Goal: Task Accomplishment & Management: Complete application form

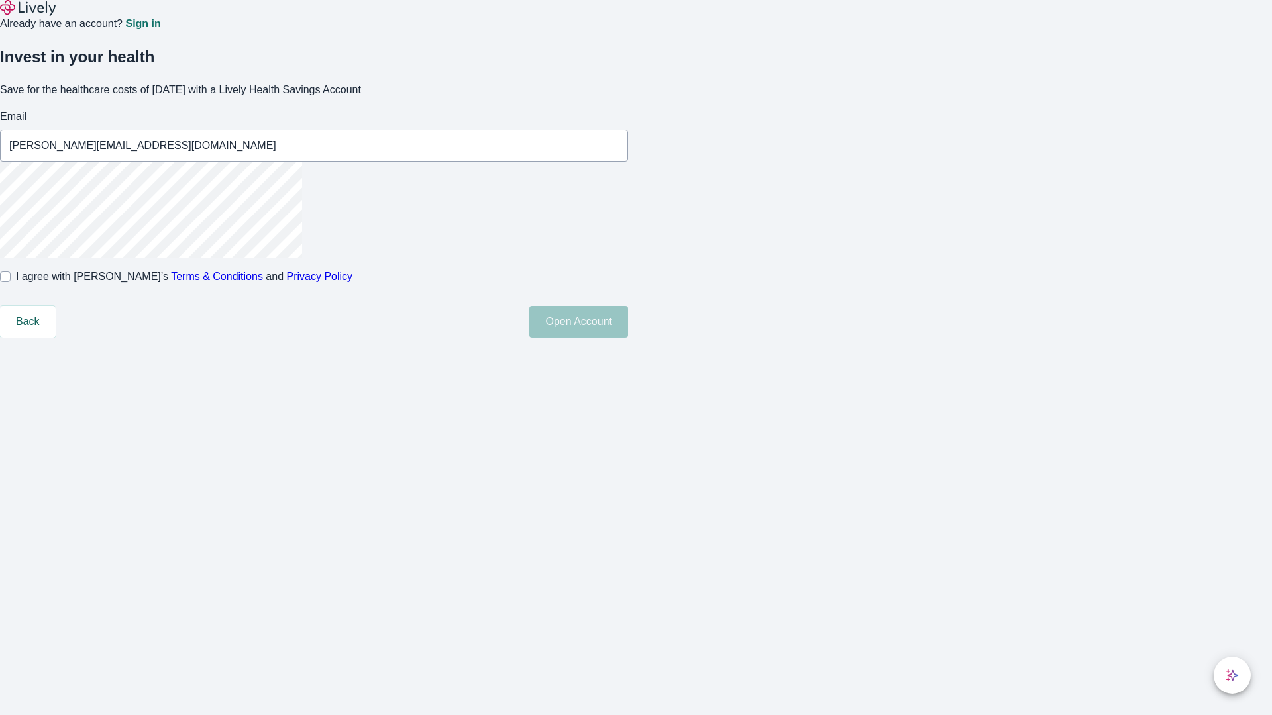
click at [11, 282] on input "I agree with Lively’s Terms & Conditions and Privacy Policy" at bounding box center [5, 277] width 11 height 11
checkbox input "true"
click at [628, 338] on button "Open Account" at bounding box center [578, 322] width 99 height 32
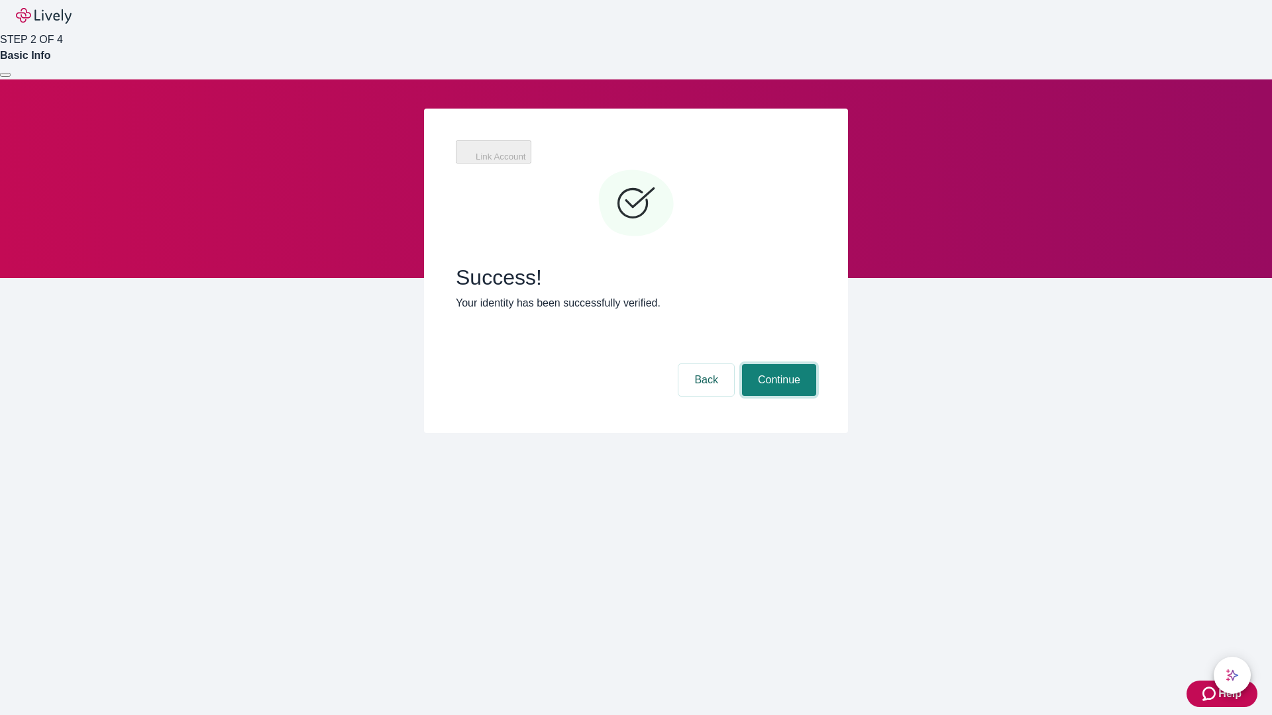
click at [777, 364] on button "Continue" at bounding box center [779, 380] width 74 height 32
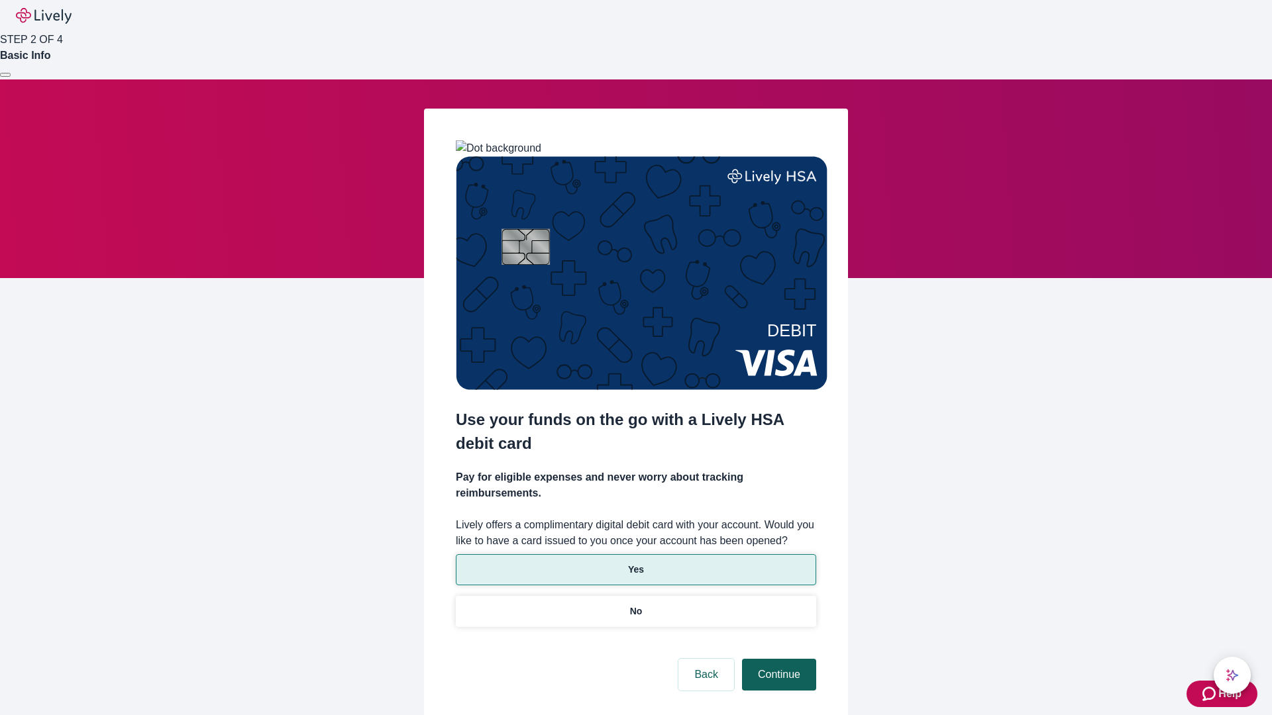
click at [635, 563] on p "Yes" at bounding box center [636, 570] width 16 height 14
click at [777, 659] on button "Continue" at bounding box center [779, 675] width 74 height 32
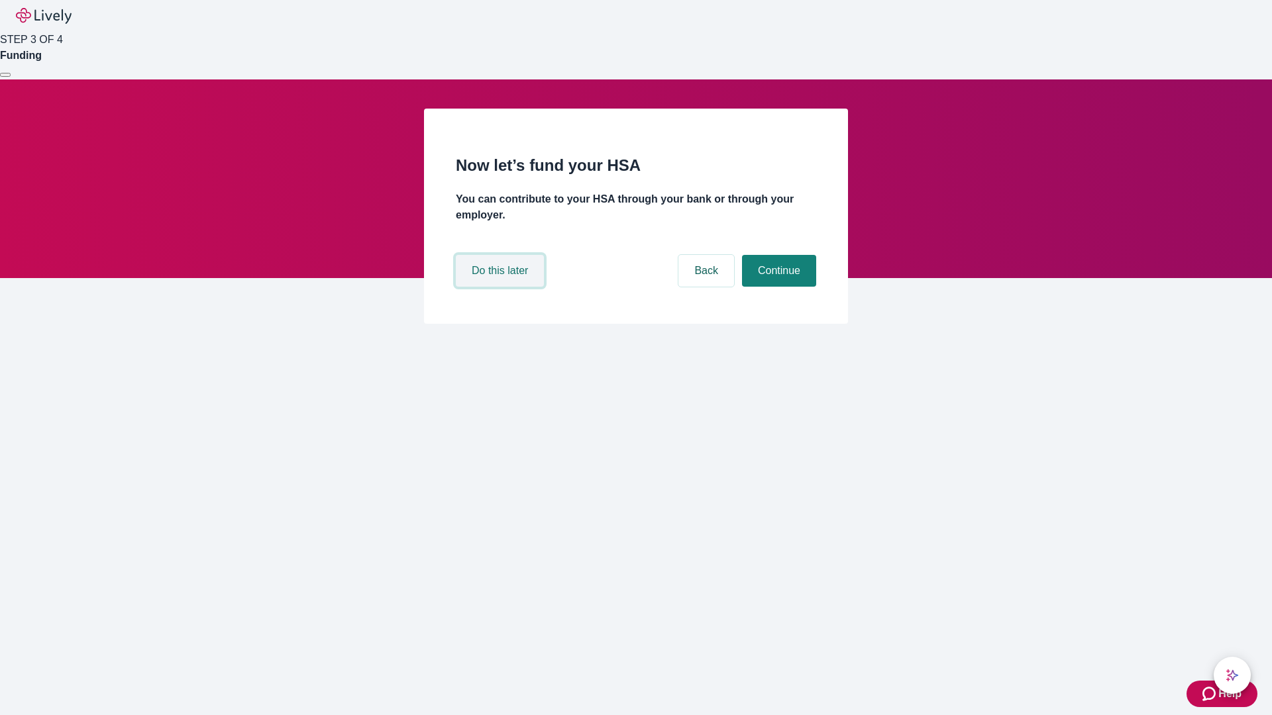
click at [501, 287] on button "Do this later" at bounding box center [500, 271] width 88 height 32
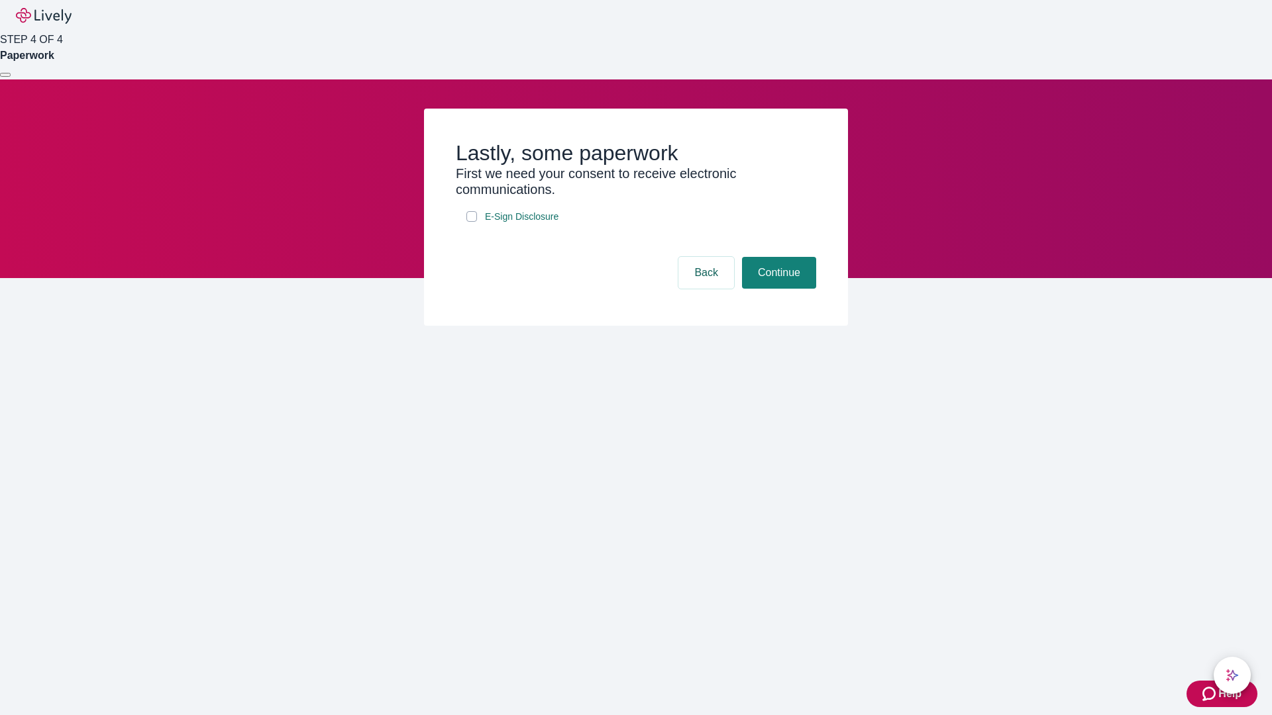
click at [472, 222] on input "E-Sign Disclosure" at bounding box center [471, 216] width 11 height 11
checkbox input "true"
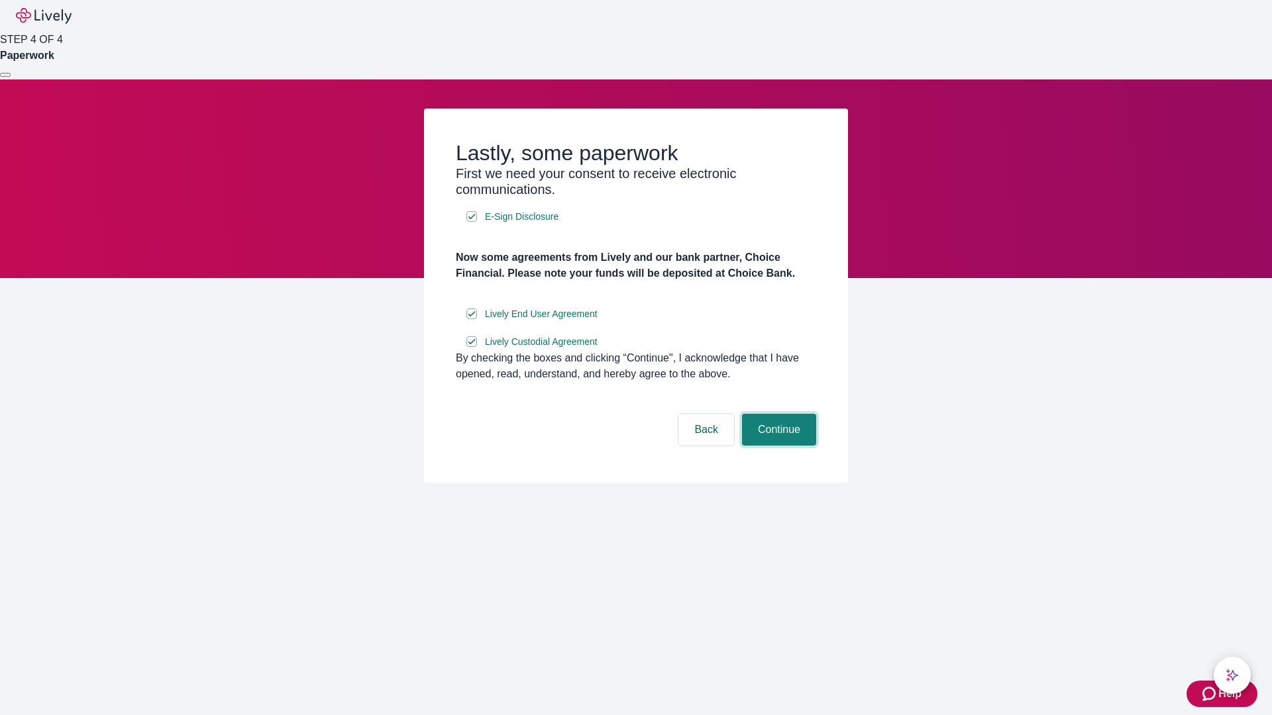
click at [777, 446] on button "Continue" at bounding box center [779, 430] width 74 height 32
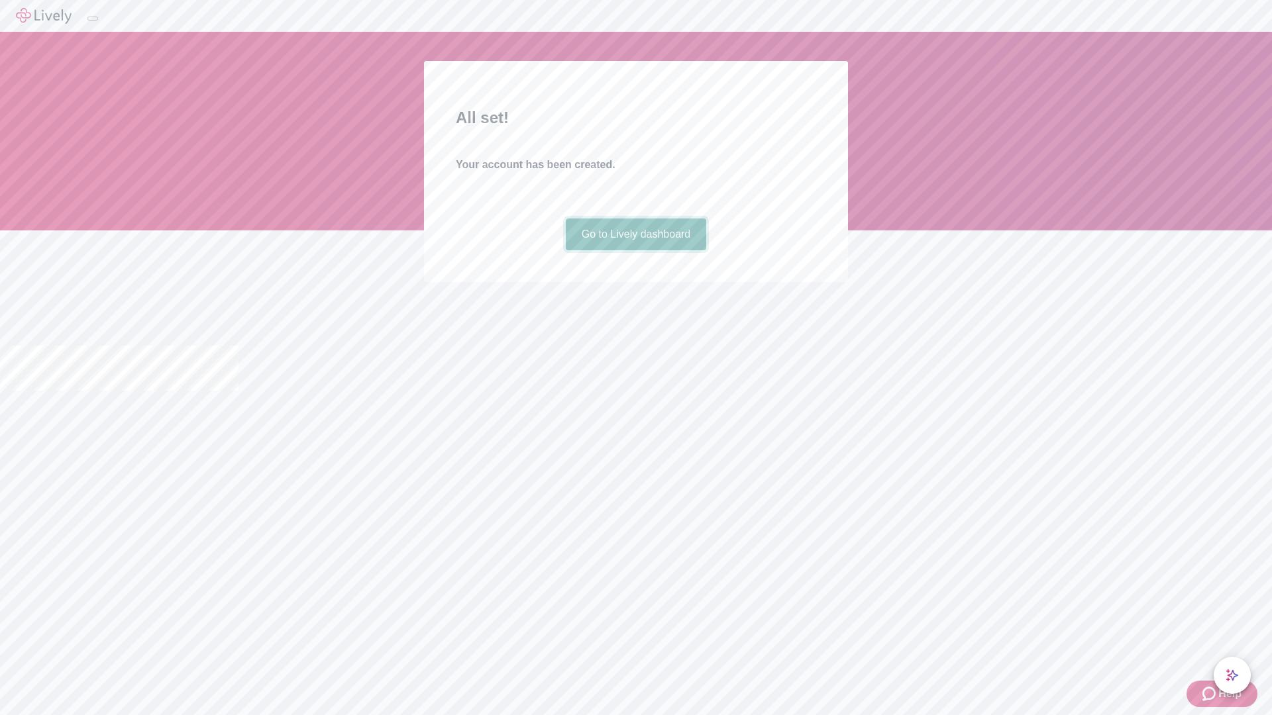
click at [635, 250] on link "Go to Lively dashboard" at bounding box center [636, 235] width 141 height 32
